Goal: Information Seeking & Learning: Learn about a topic

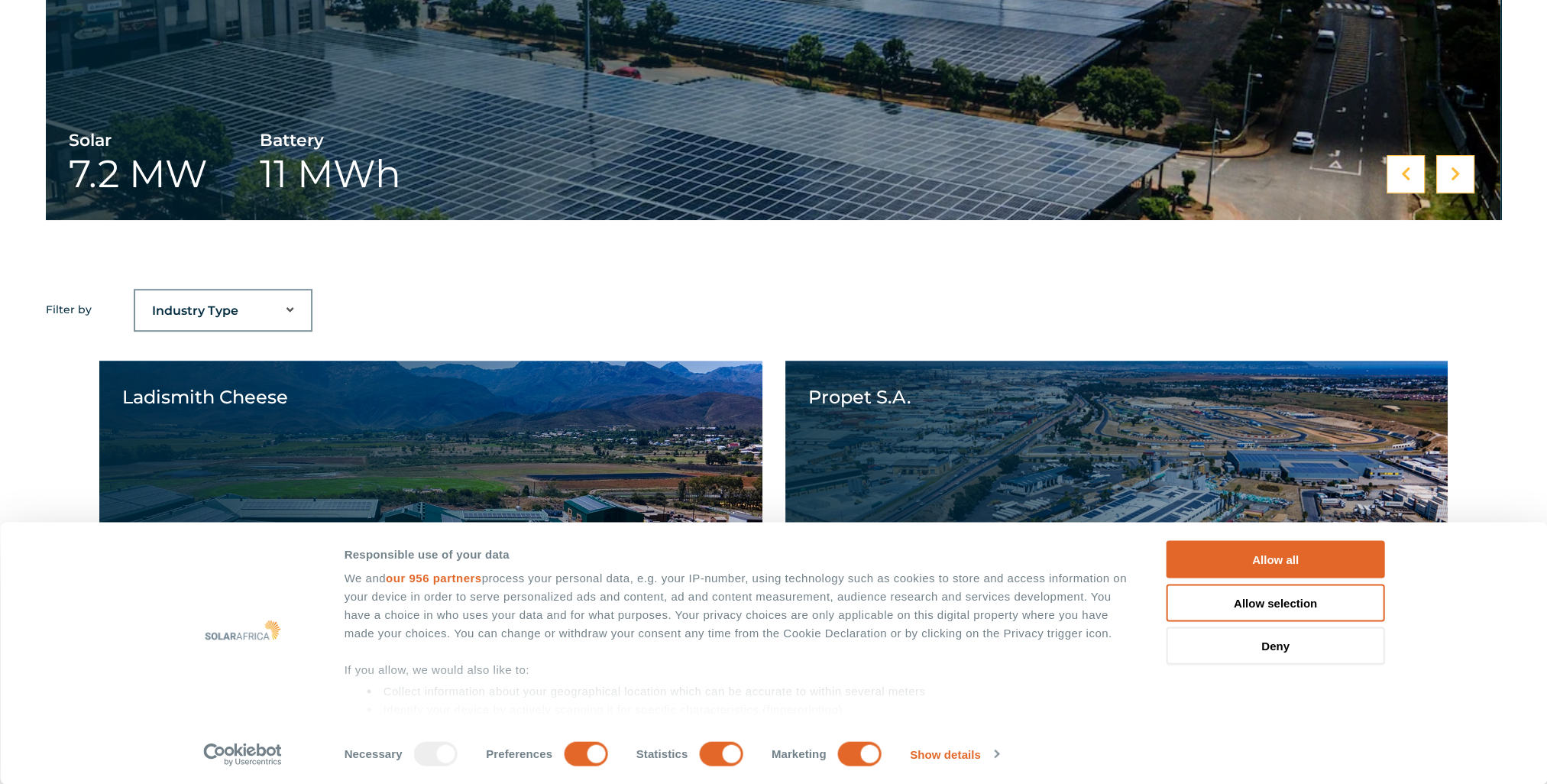
scroll to position [1146, 0]
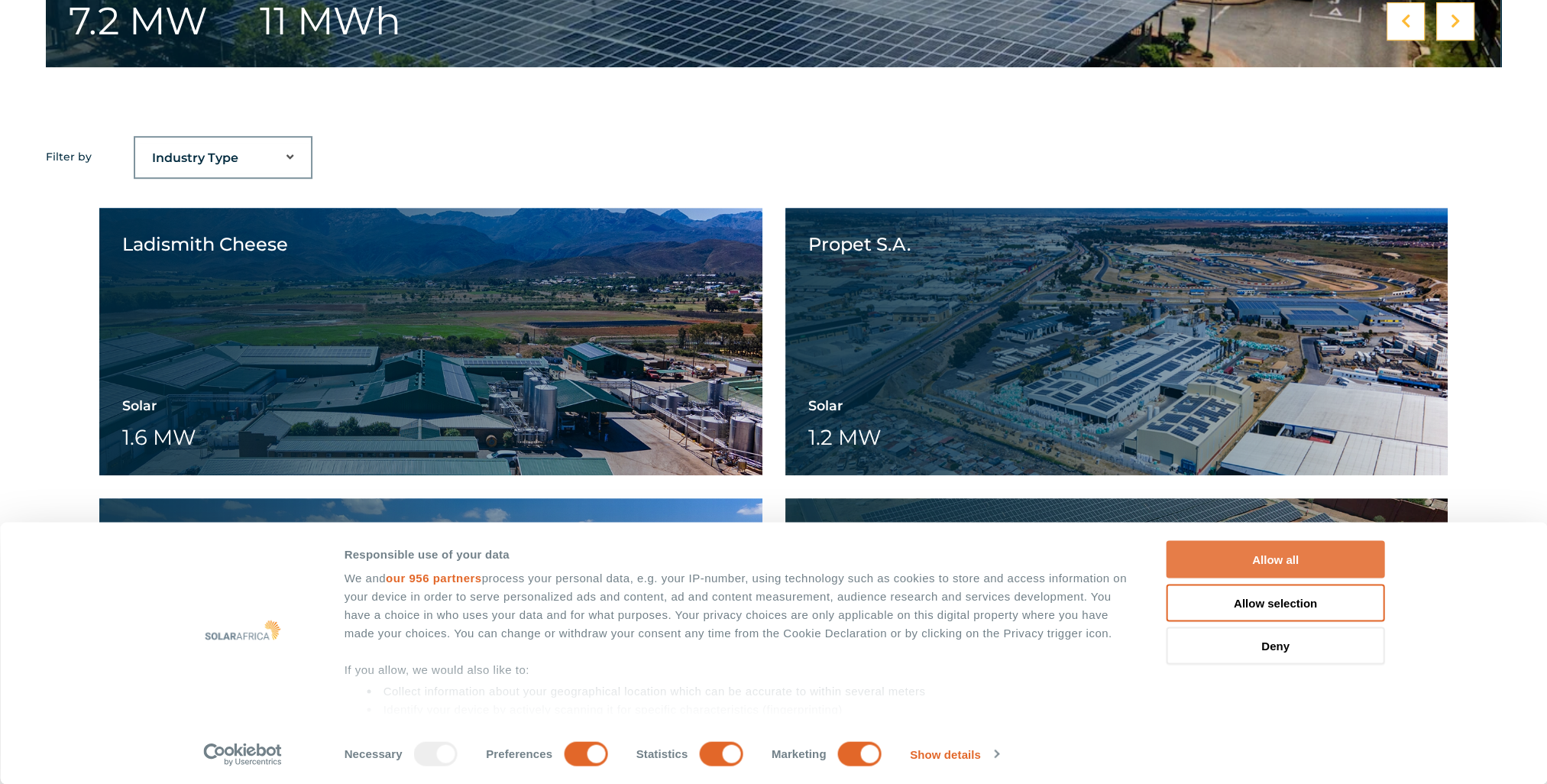
click at [1278, 561] on button "Allow all" at bounding box center [1276, 560] width 218 height 37
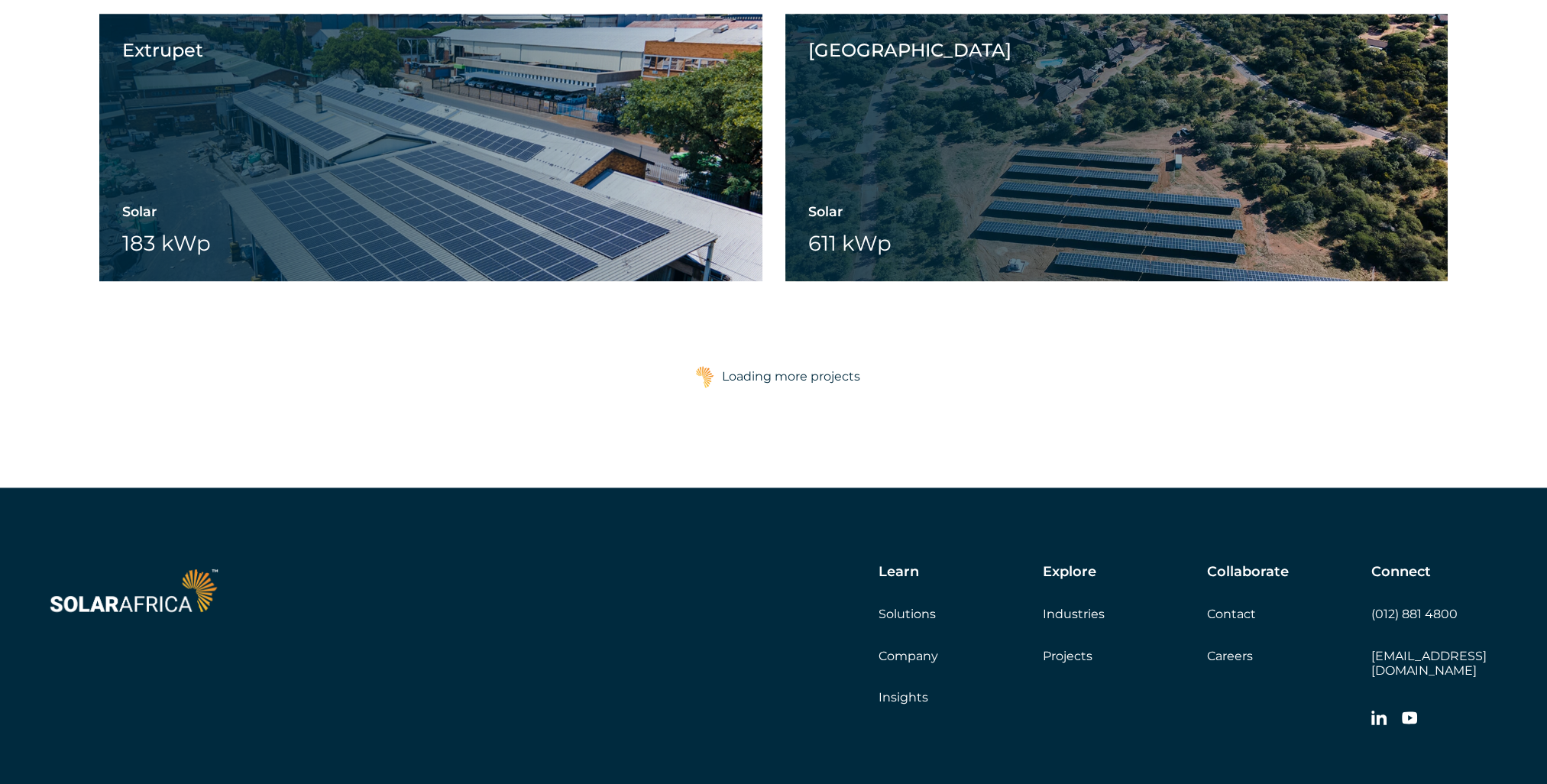
scroll to position [2521, 0]
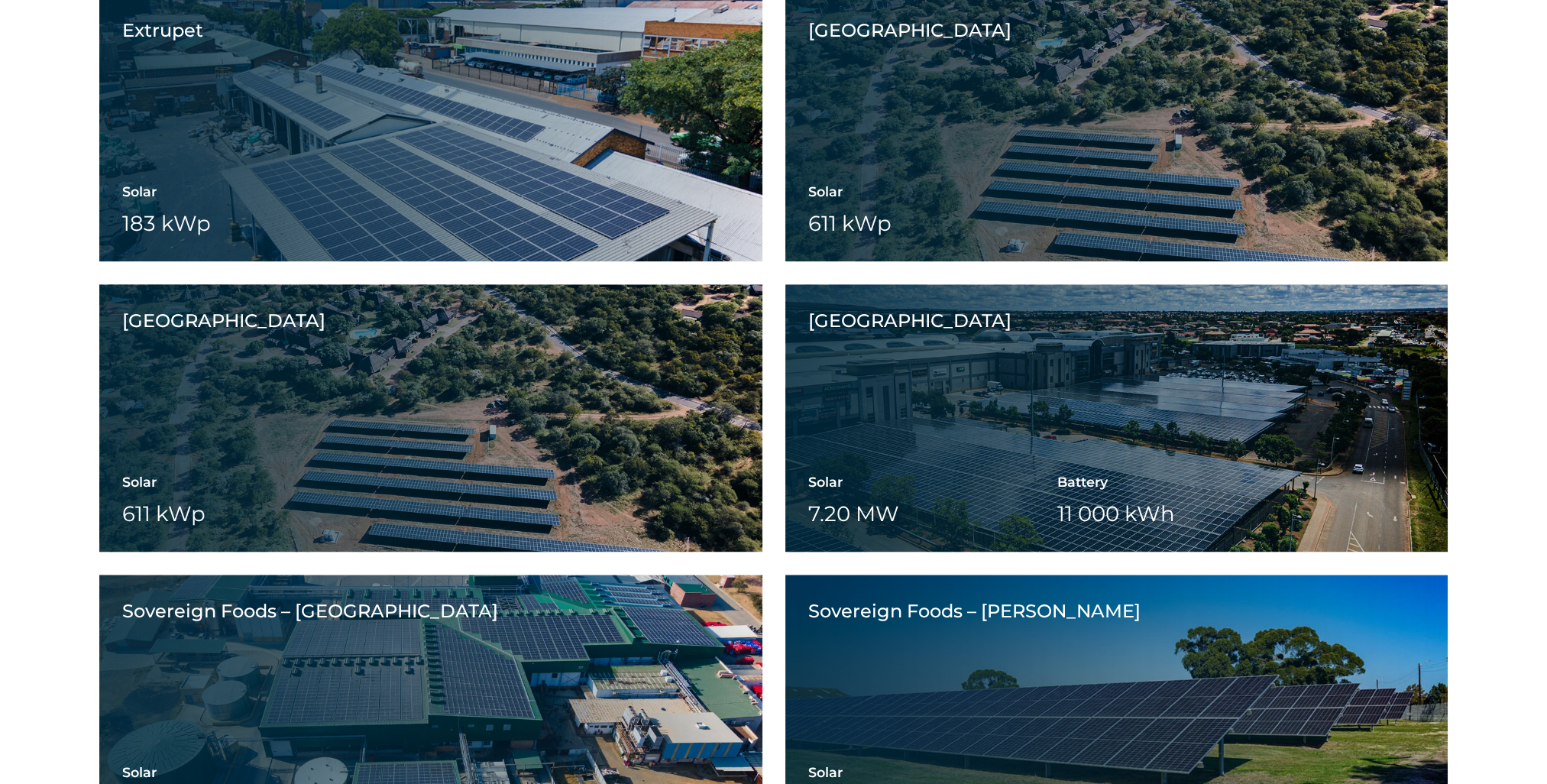
click at [775, 363] on div "Ladismith Cheese Solar 1.6 MW Battery Wheeling Ladismith Cheese View project vi…" at bounding box center [773, 127] width 1348 height 2590
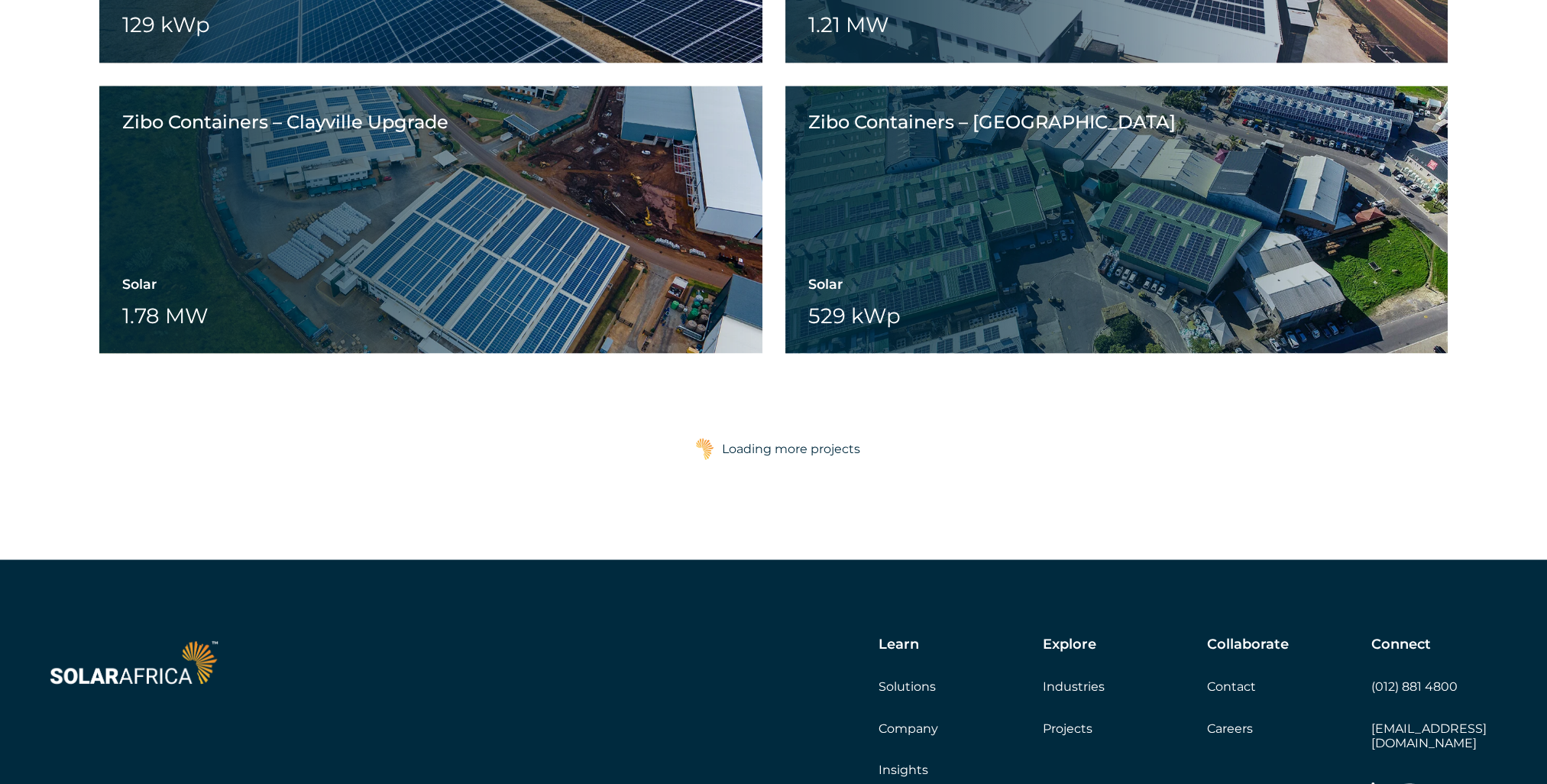
scroll to position [3667, 0]
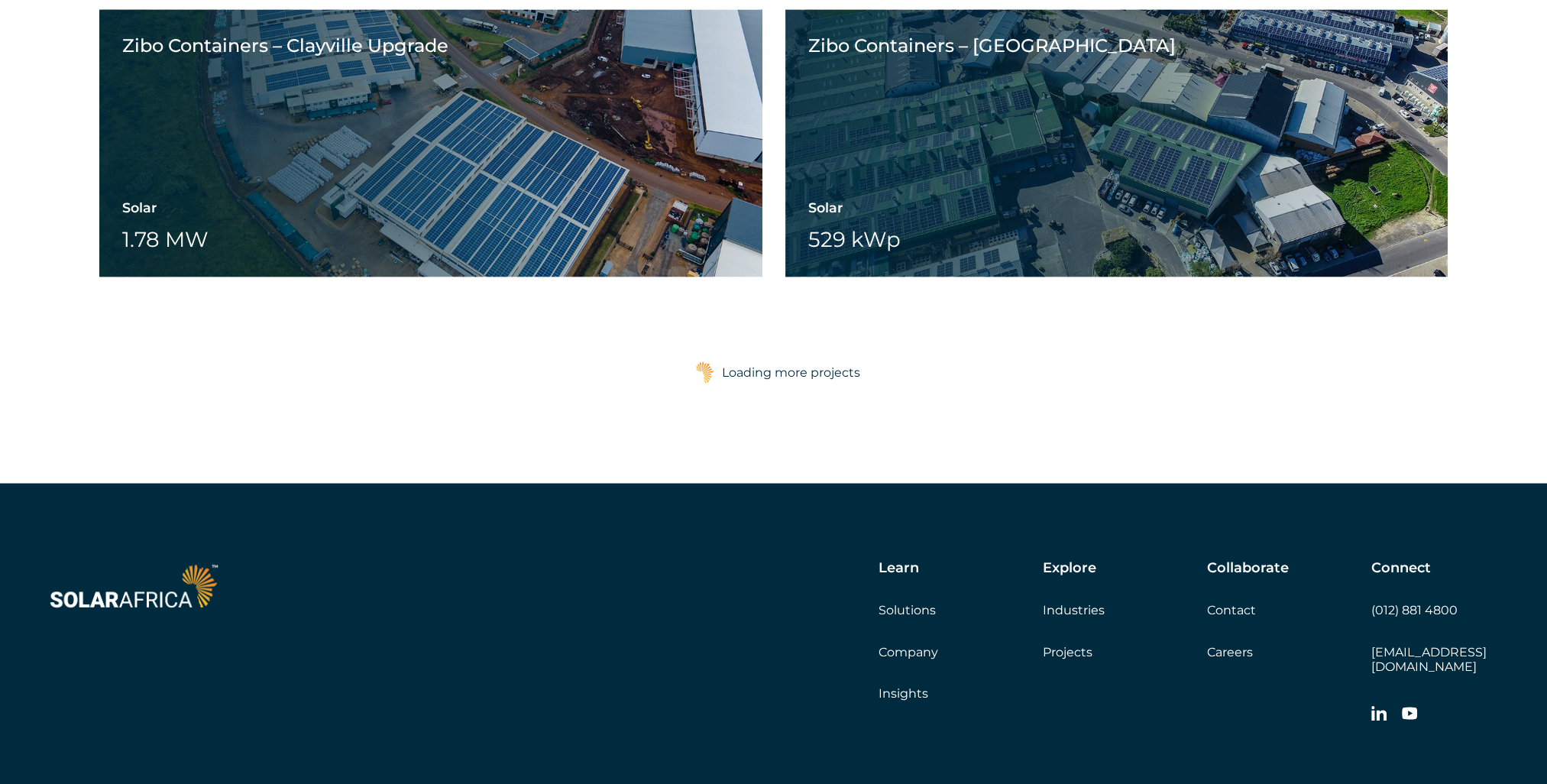
click at [813, 367] on div "Loading more projects" at bounding box center [790, 372] width 138 height 30
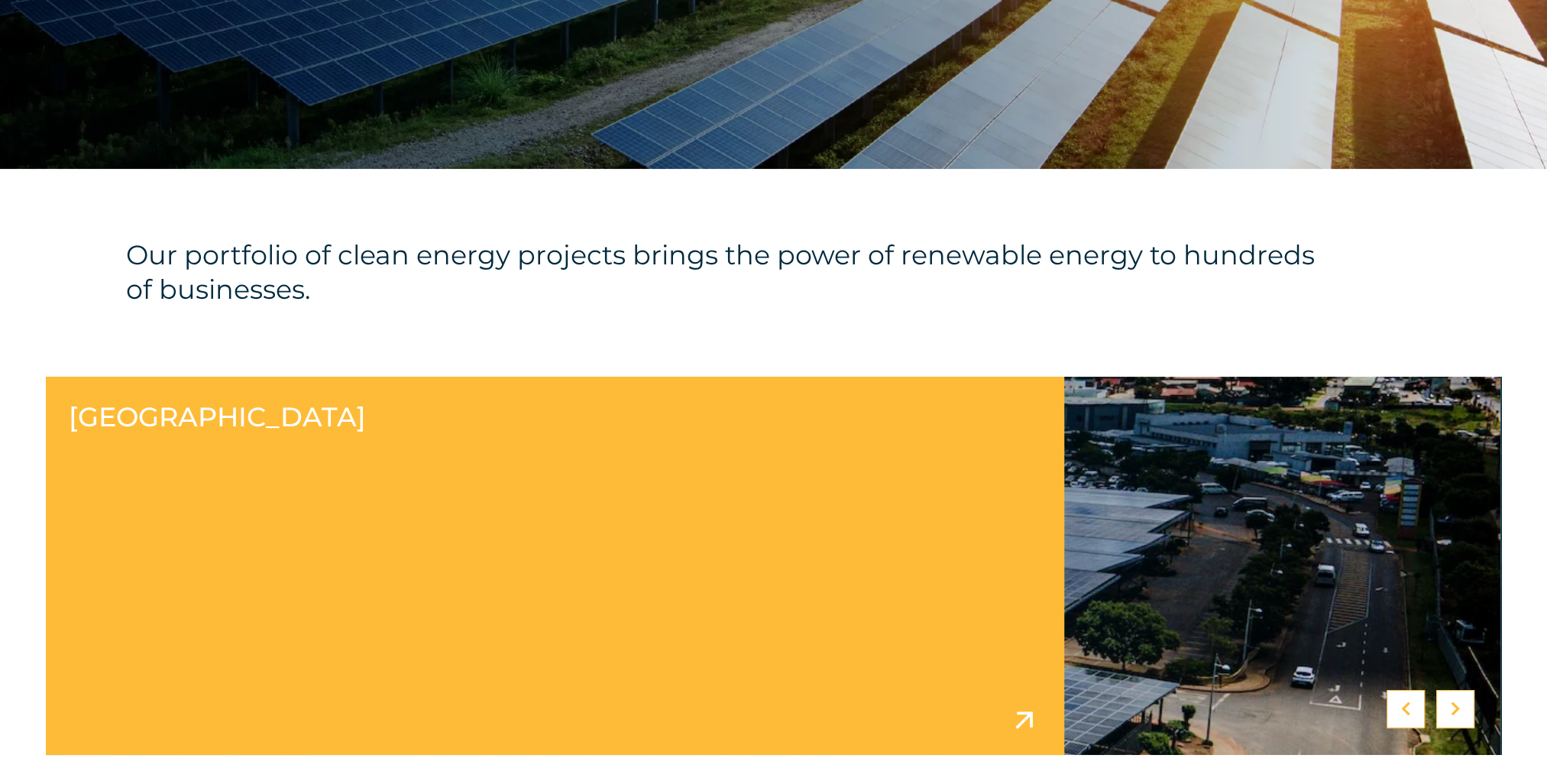
scroll to position [687, 0]
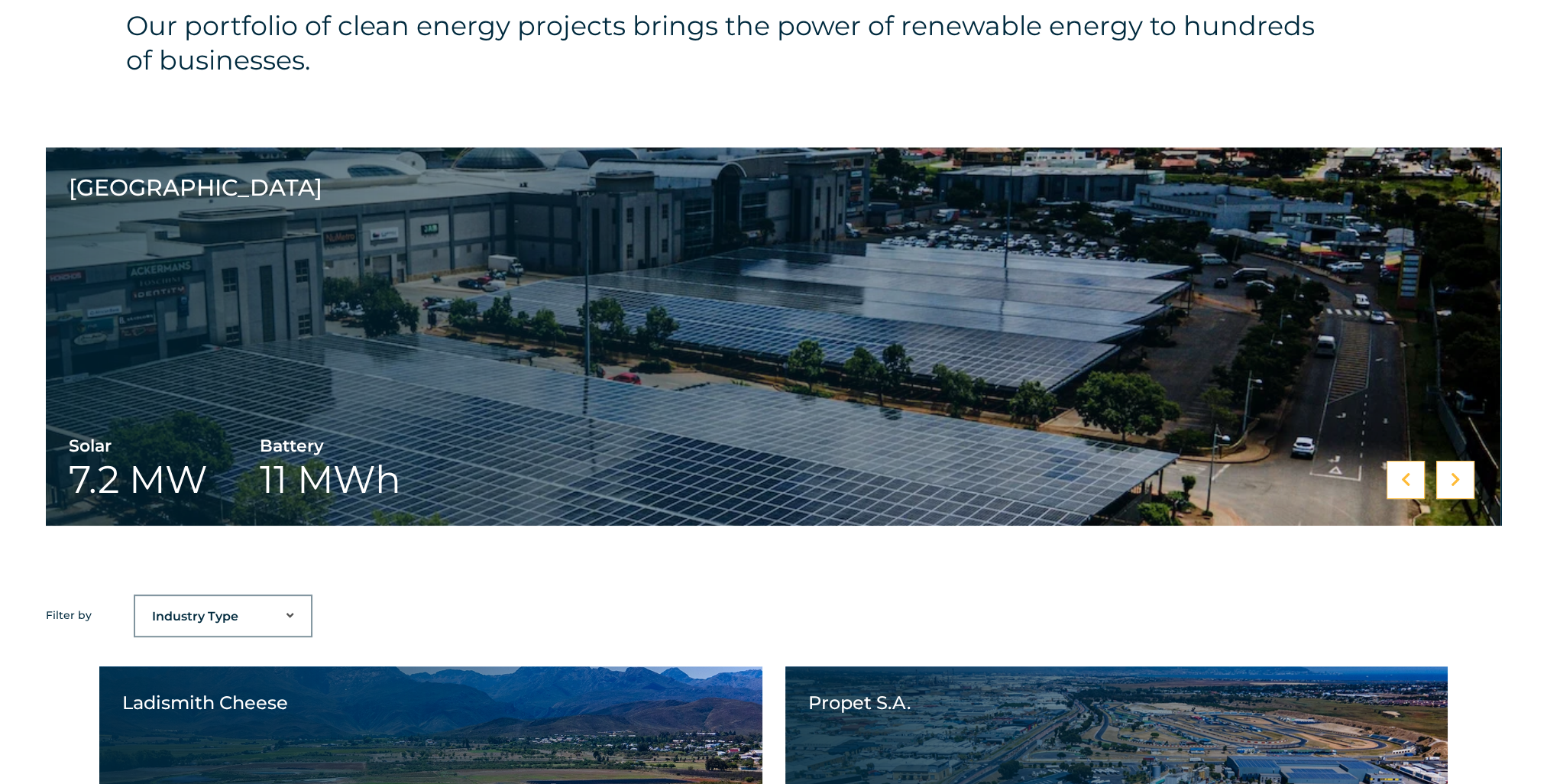
click at [242, 627] on select "Industry Type Agriculture Automotive Corporate Parks FMCG Food Processing Hospi…" at bounding box center [223, 616] width 175 height 30
click at [571, 588] on div "Ford Motor Company Solar 13.5 [PERSON_NAME] Motor Company Spargs Group Solar 1.…" at bounding box center [773, 370] width 1547 height 447
click at [298, 611] on select "Industry Type Agriculture Automotive Corporate Parks FMCG Food Processing Hospi…" at bounding box center [223, 616] width 175 height 30
select select "45"
click at [136, 602] on select "Industry Type Agriculture Automotive Corporate Parks FMCG Food Processing Hospi…" at bounding box center [223, 616] width 175 height 30
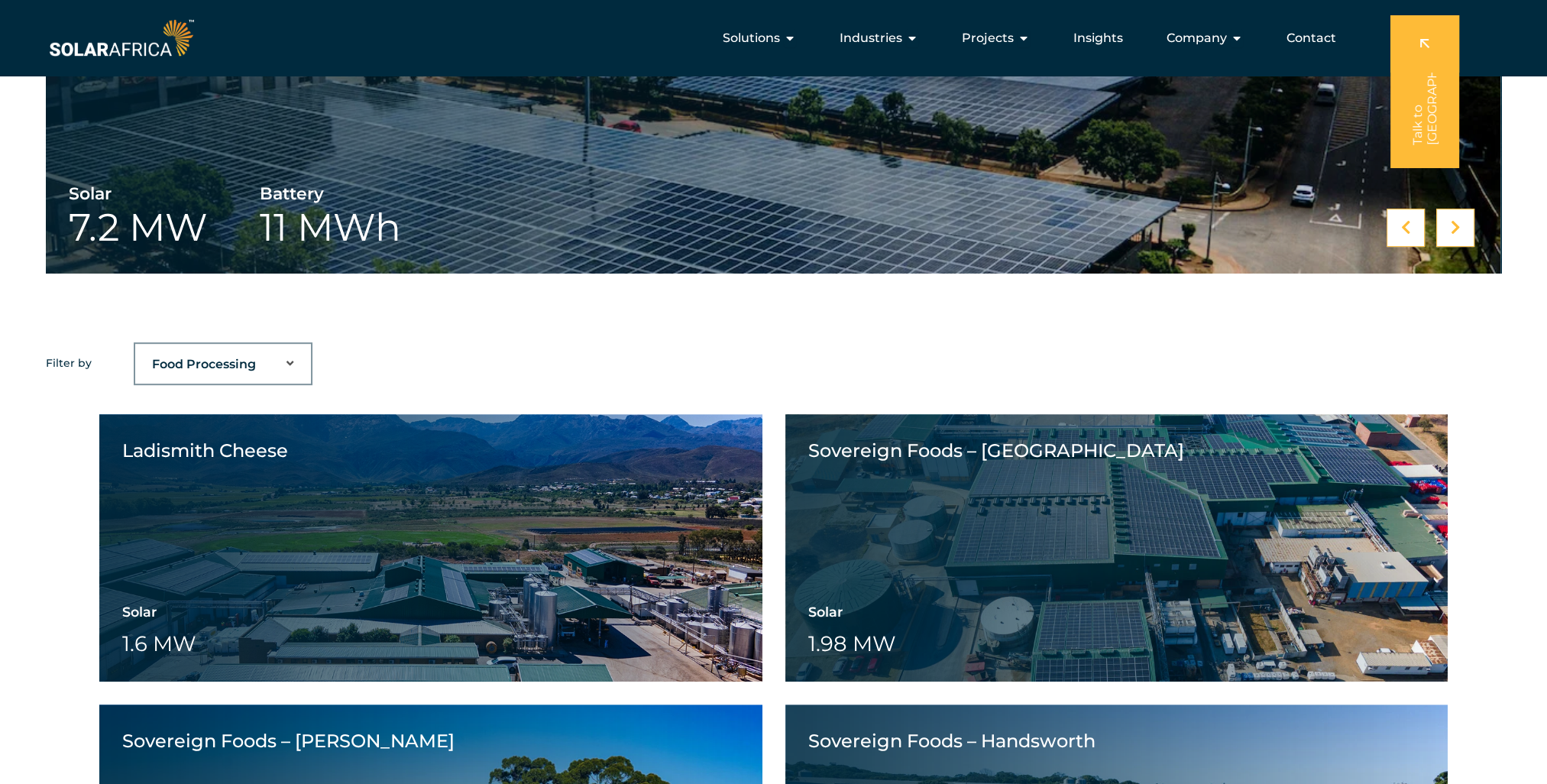
scroll to position [916, 0]
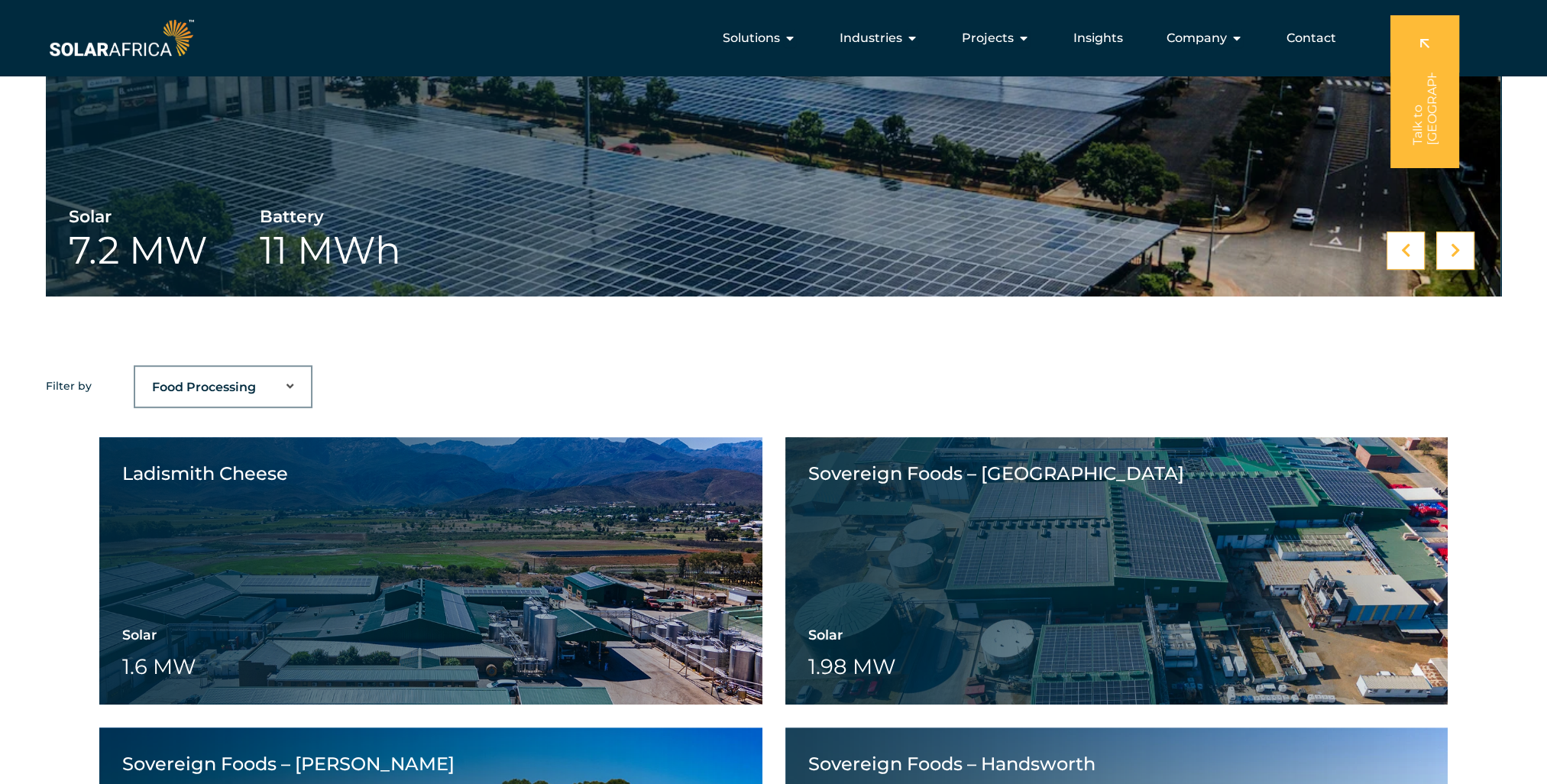
click at [235, 387] on select "Industry Type Agriculture Automotive Corporate Parks FMCG Food Processing Hospi…" at bounding box center [223, 387] width 175 height 30
select select "Filter"
click at [136, 372] on select "Industry Type Agriculture Automotive Corporate Parks FMCG Food Processing Hospi…" at bounding box center [223, 387] width 175 height 30
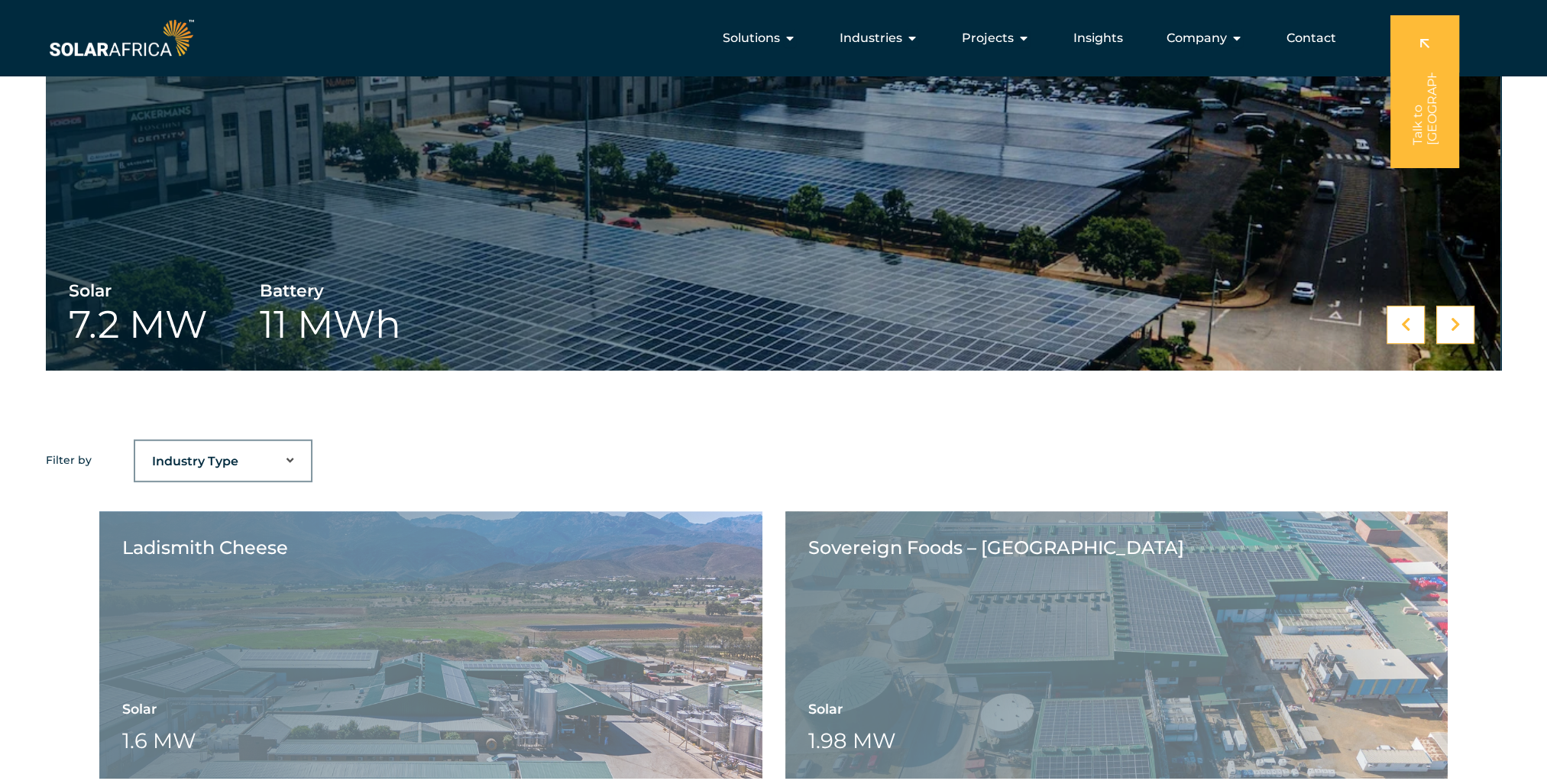
scroll to position [687, 0]
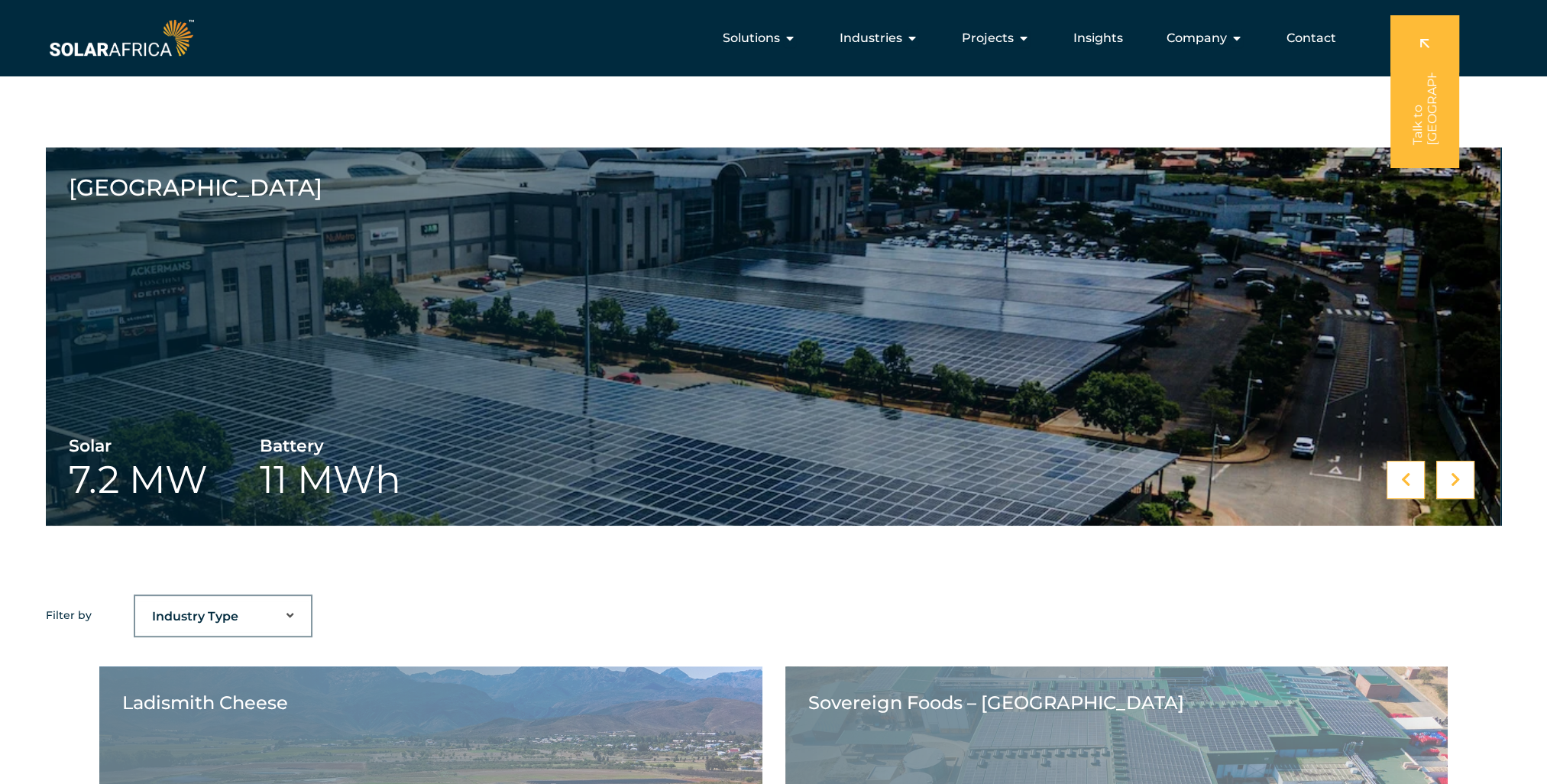
click at [1456, 476] on icon at bounding box center [1456, 480] width 10 height 16
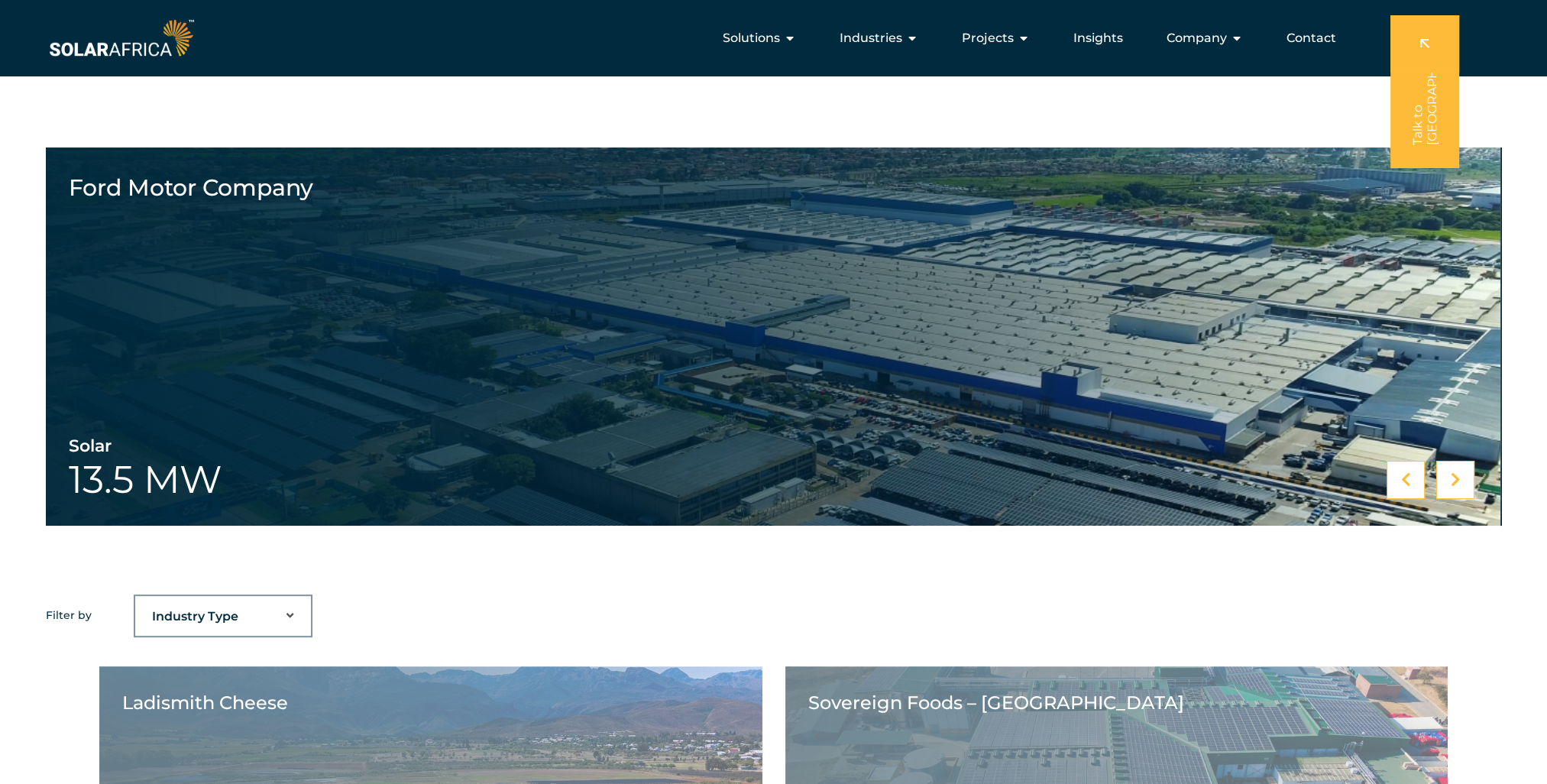
click at [1456, 476] on icon at bounding box center [1456, 480] width 10 height 16
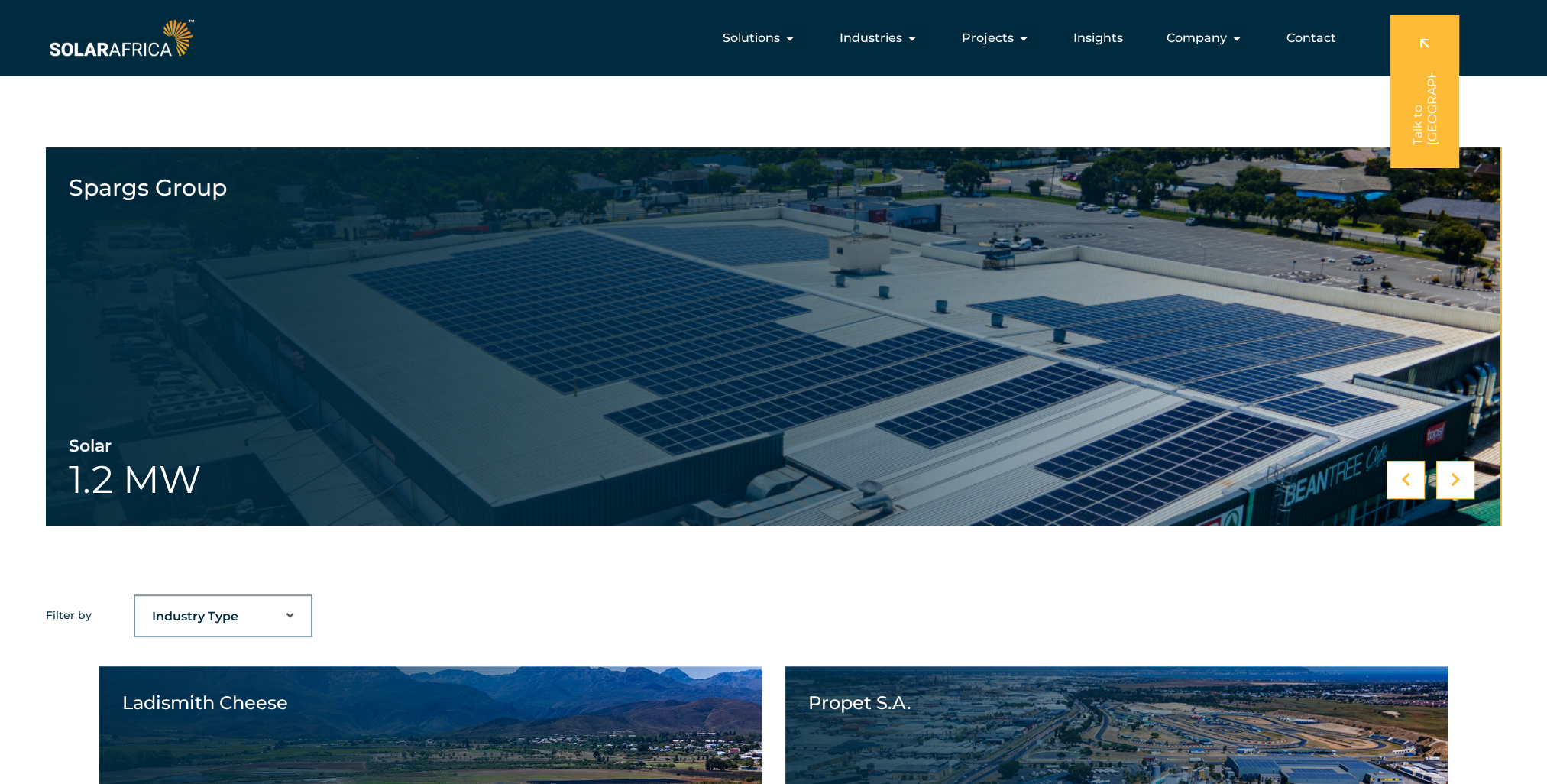
click at [1456, 476] on icon at bounding box center [1456, 480] width 10 height 16
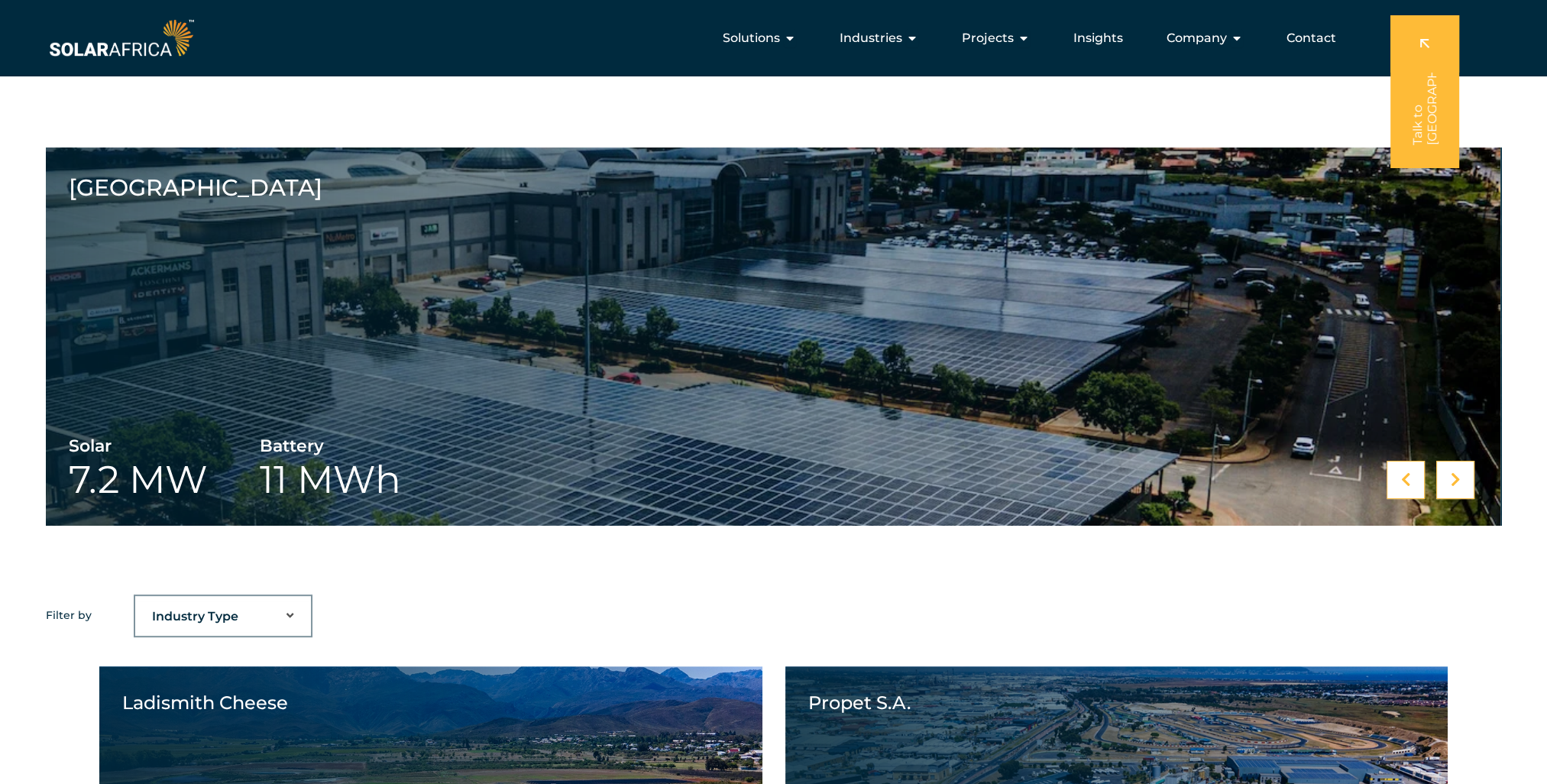
click at [1456, 476] on icon at bounding box center [1456, 480] width 10 height 16
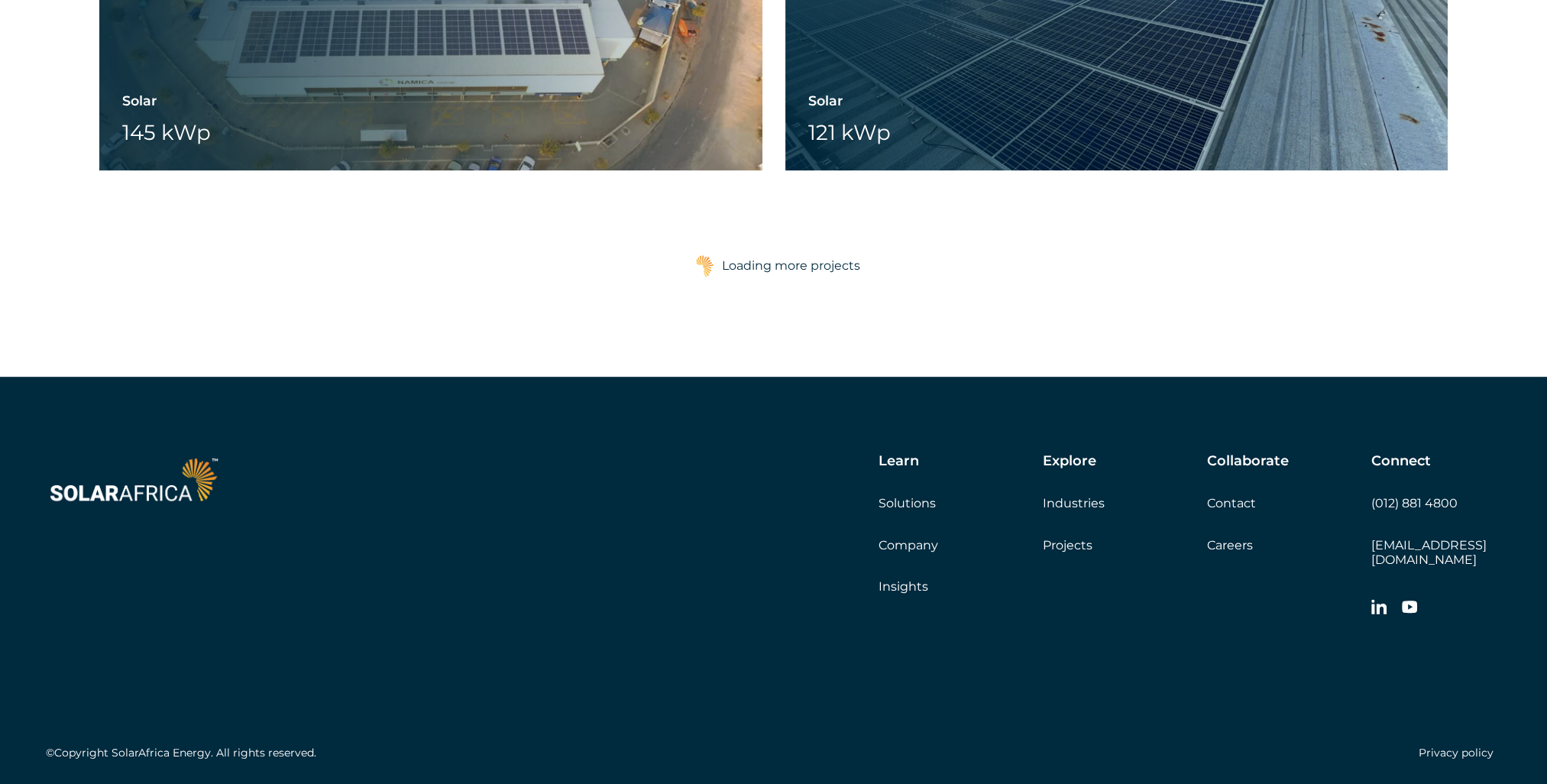
scroll to position [16579, 0]
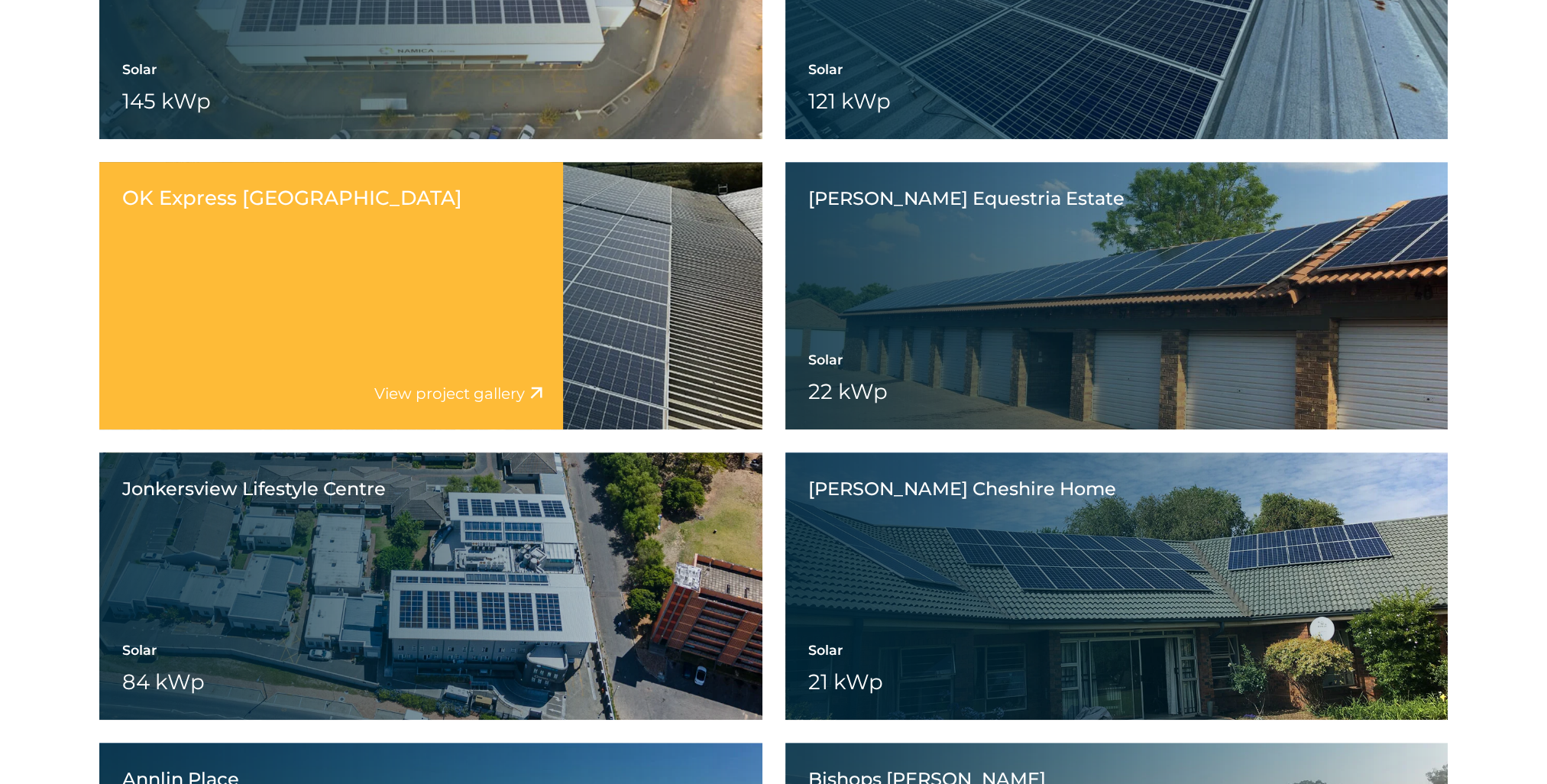
click at [479, 395] on link "View project gallery" at bounding box center [449, 394] width 150 height 19
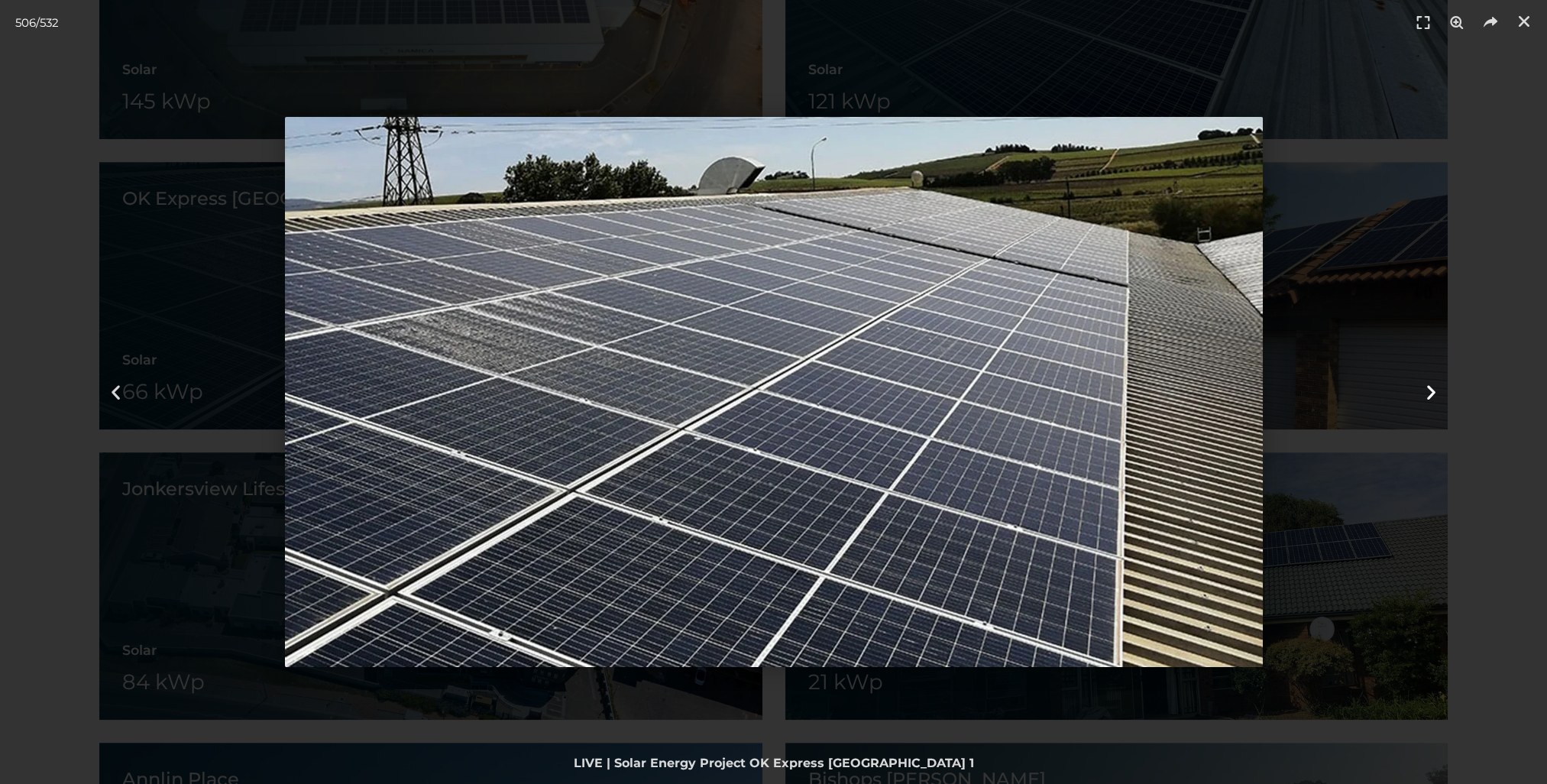
click at [1427, 393] on icon "Next slide" at bounding box center [1431, 392] width 19 height 19
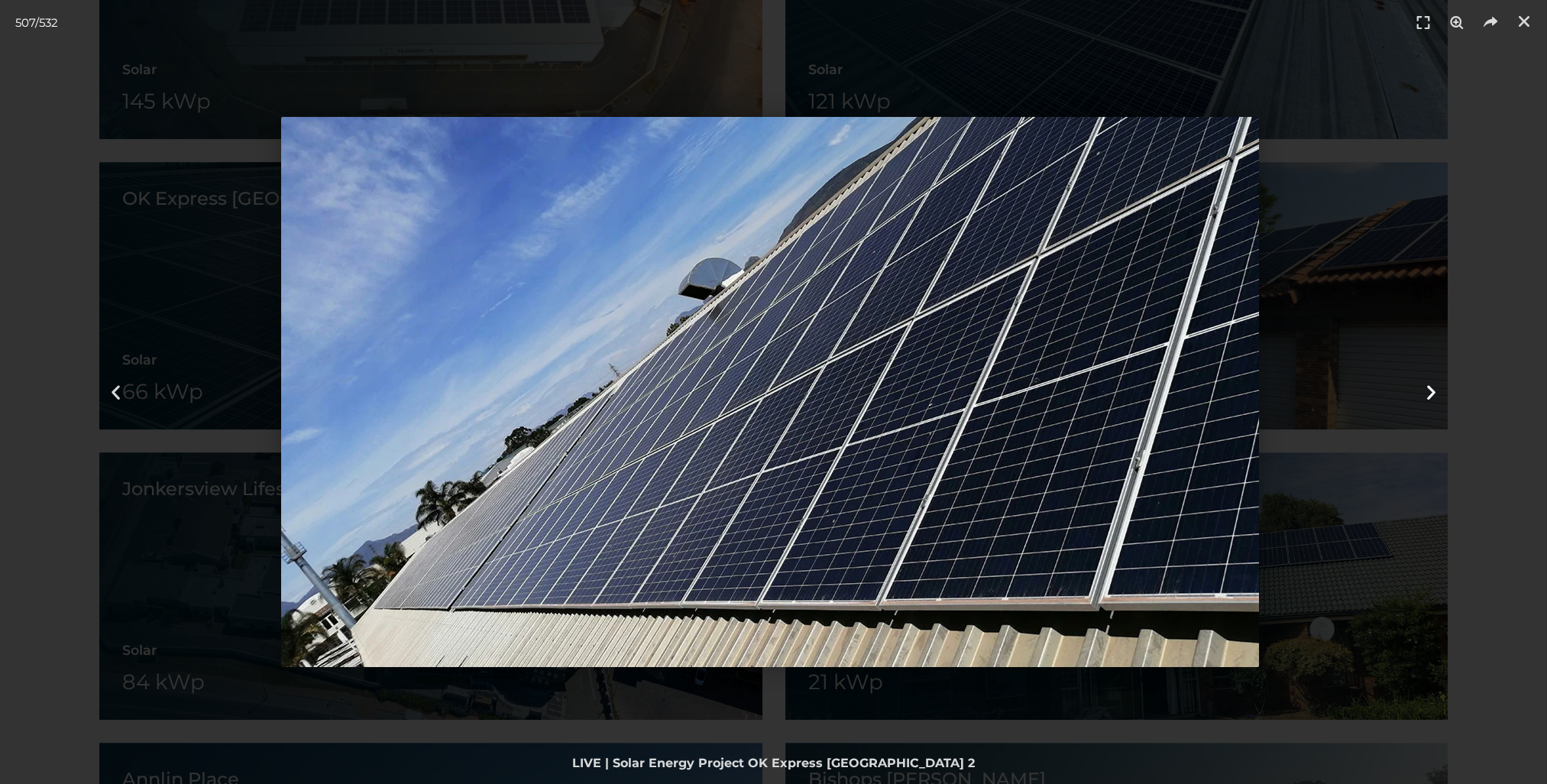
click at [1427, 393] on icon "Next slide" at bounding box center [1431, 392] width 19 height 19
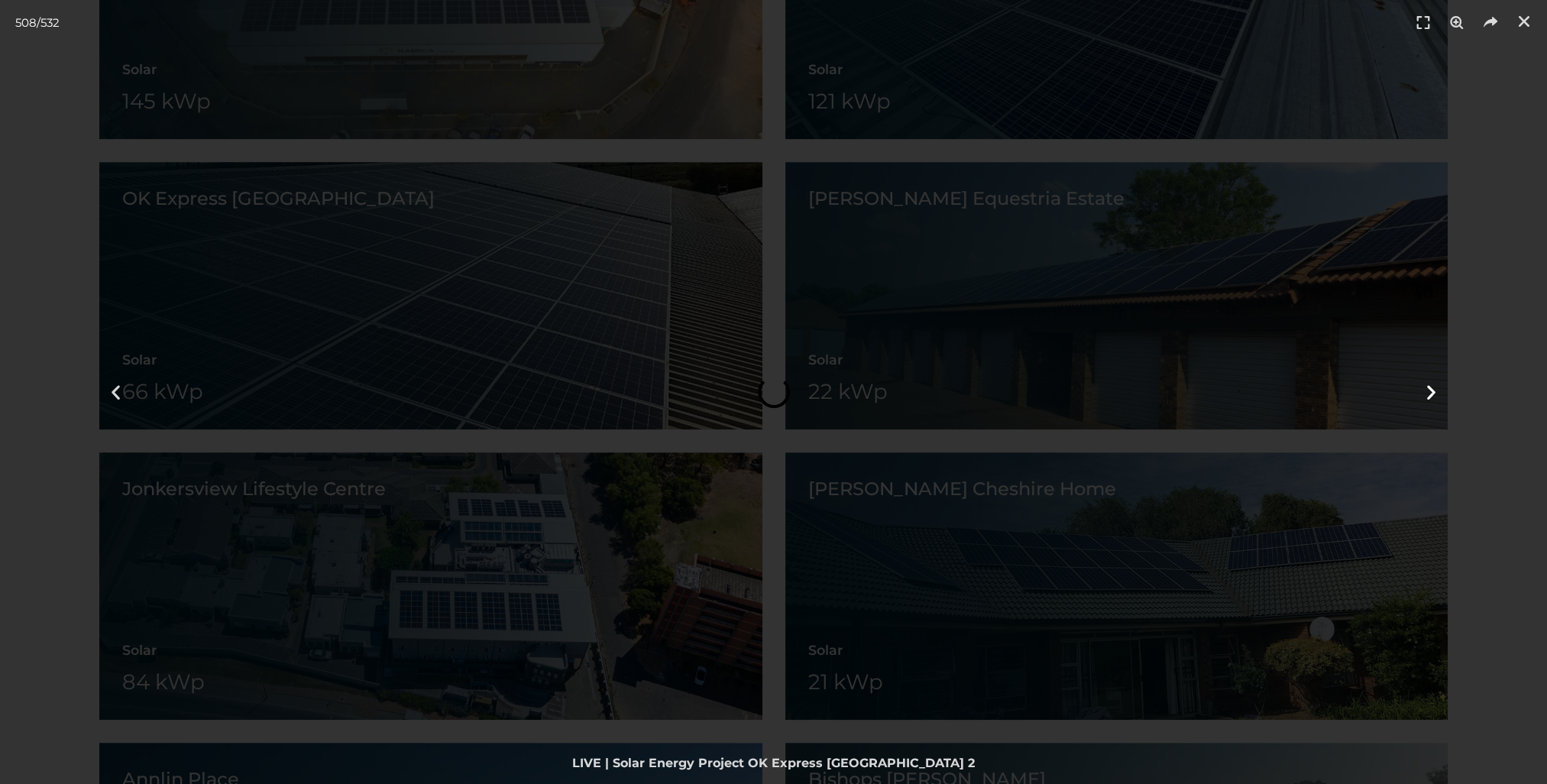
click at [1427, 393] on icon "Next slide" at bounding box center [1431, 392] width 19 height 19
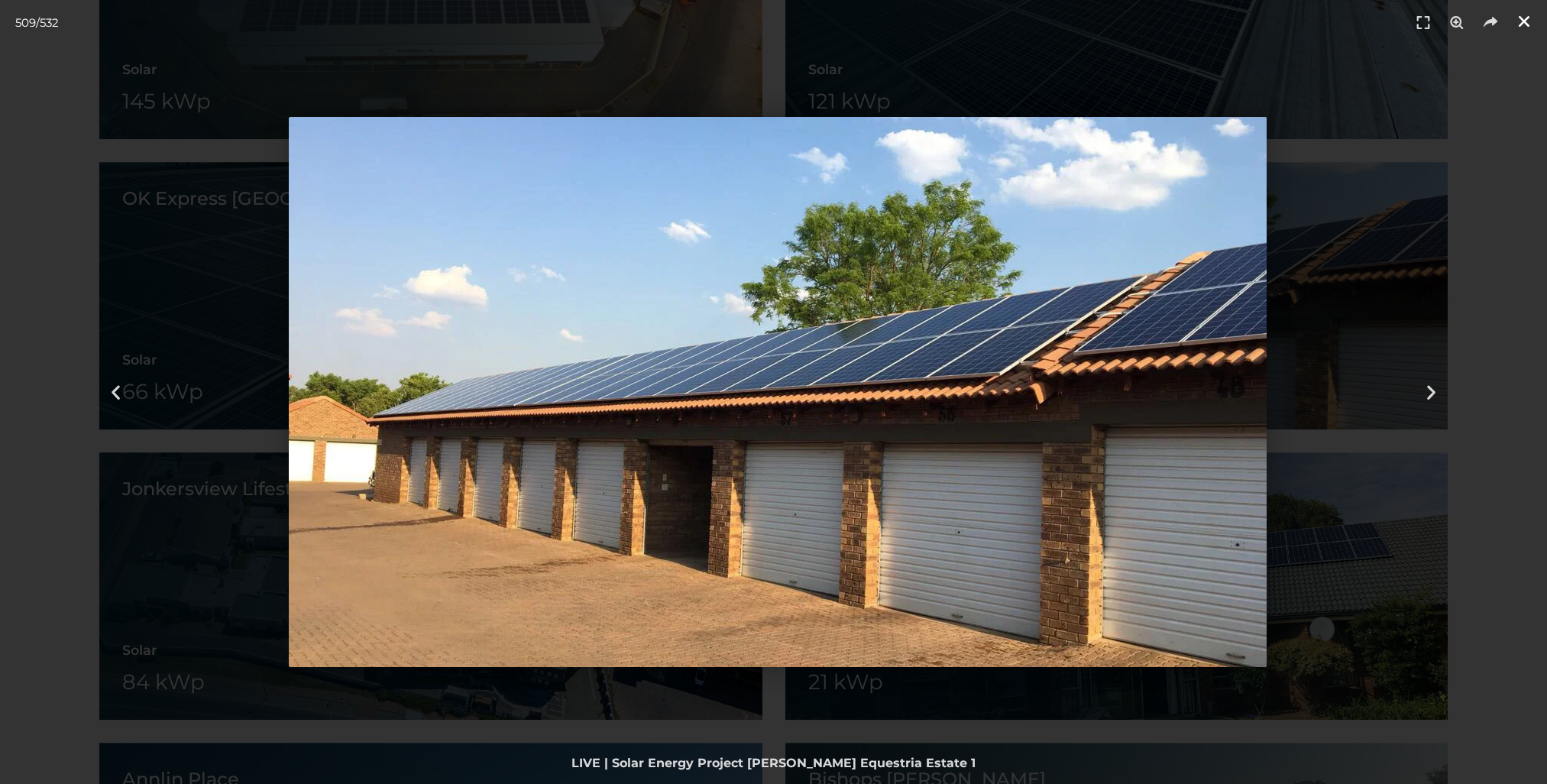
click at [1521, 23] on icon "Close (Esc)" at bounding box center [1524, 22] width 16 height 16
